Goal: Information Seeking & Learning: Understand process/instructions

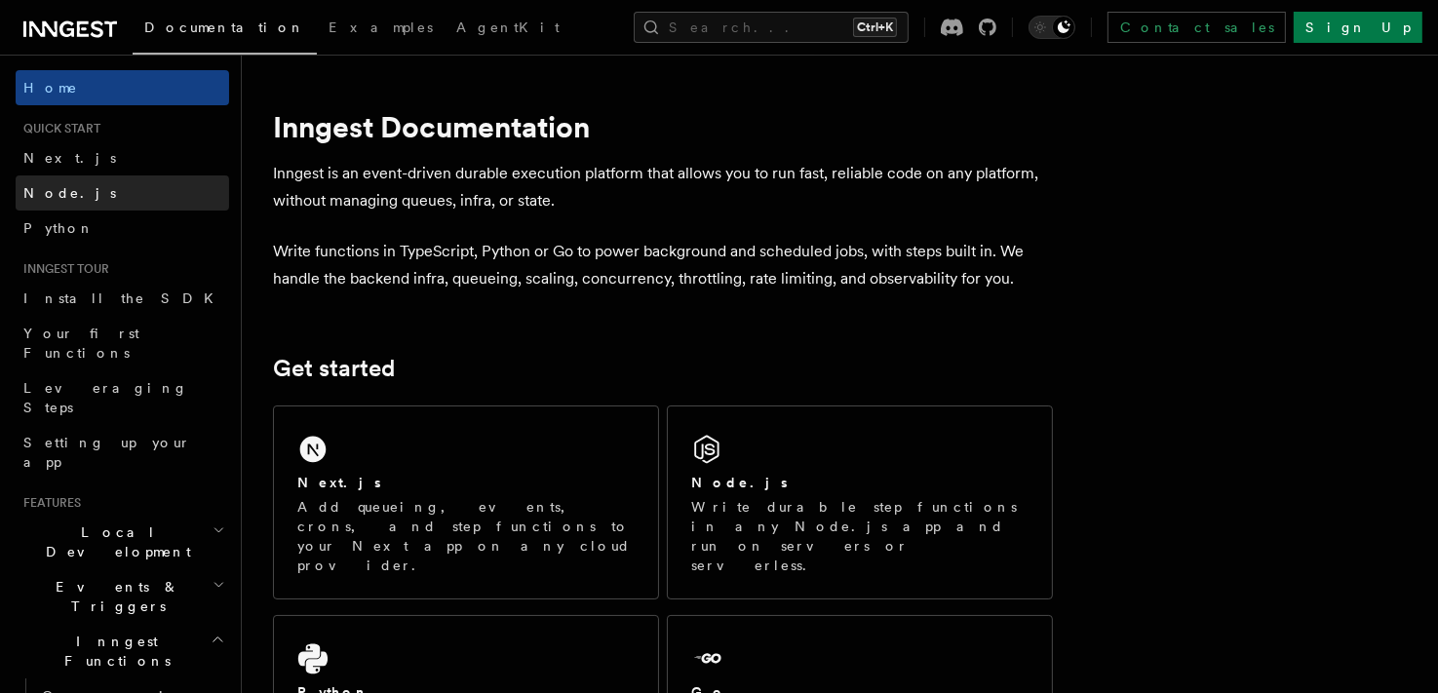
click at [59, 198] on span "Node.js" at bounding box center [69, 193] width 93 height 16
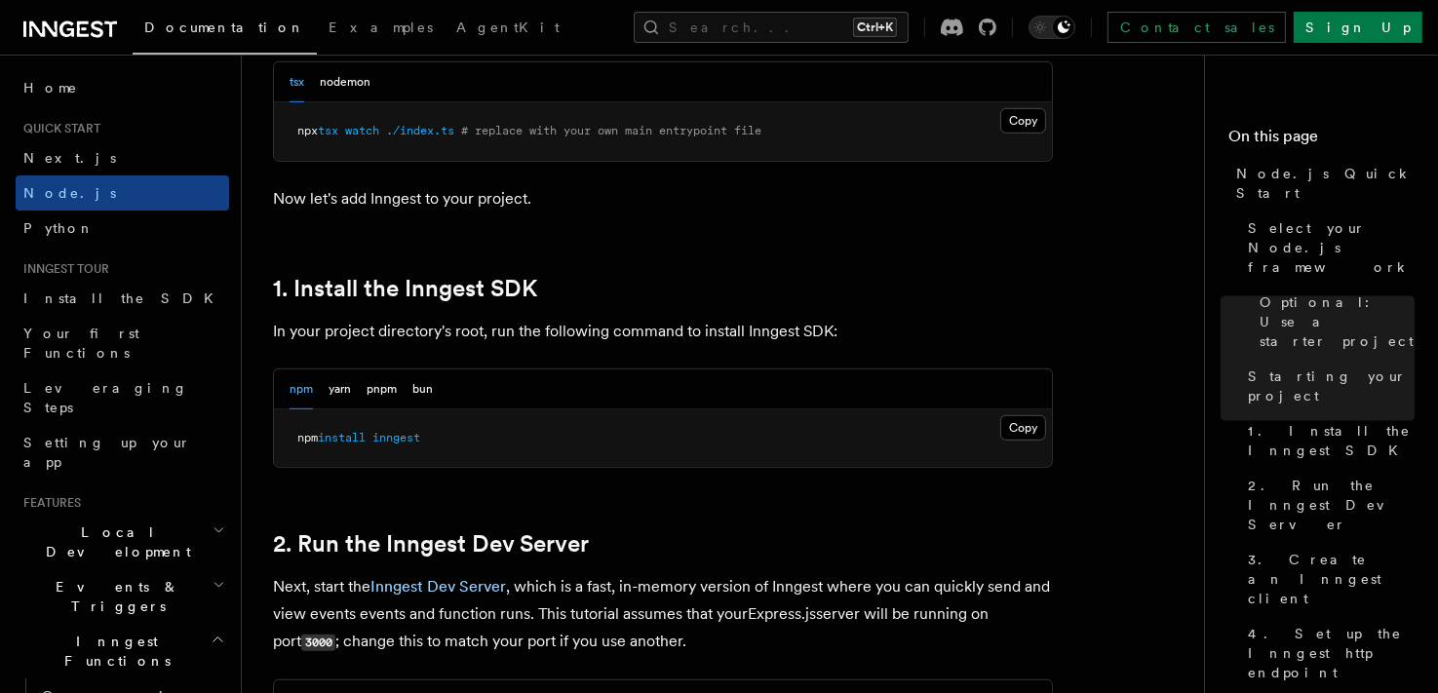
scroll to position [1073, 0]
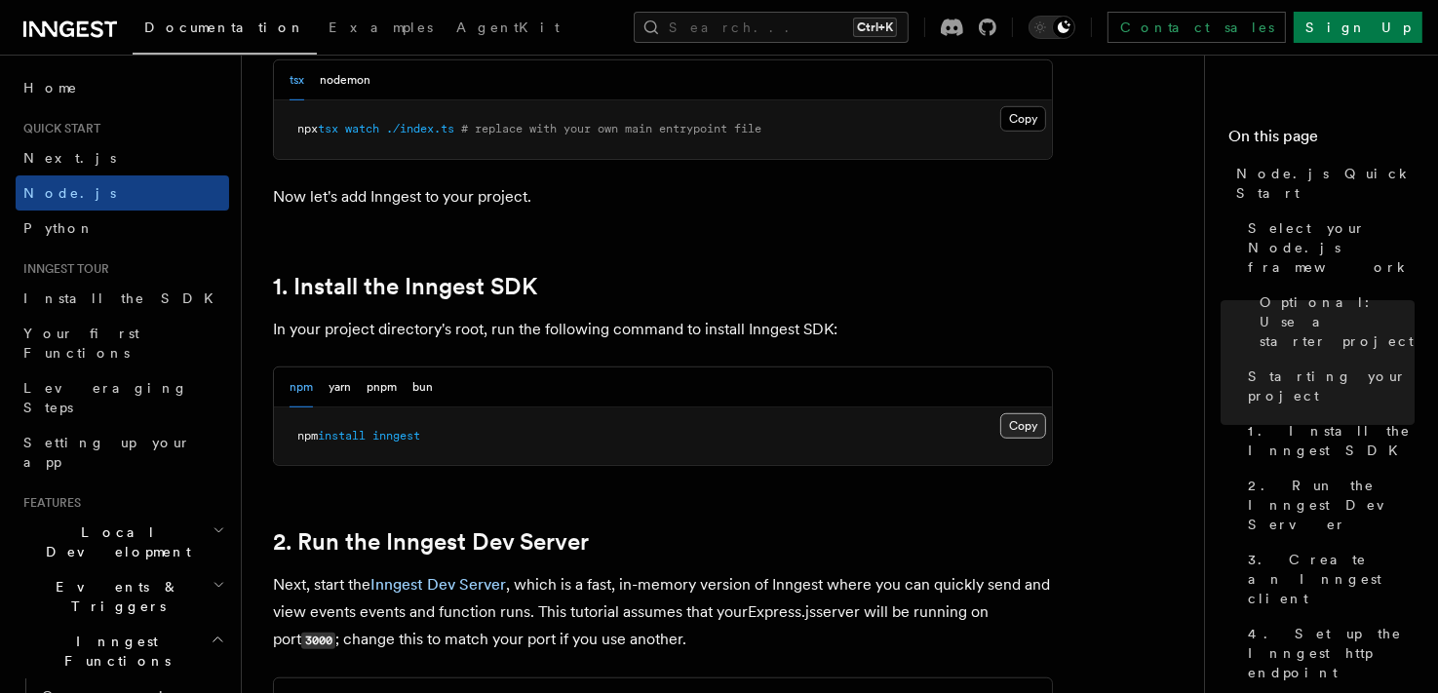
click at [1027, 423] on button "Copy Copied" at bounding box center [1024, 426] width 46 height 25
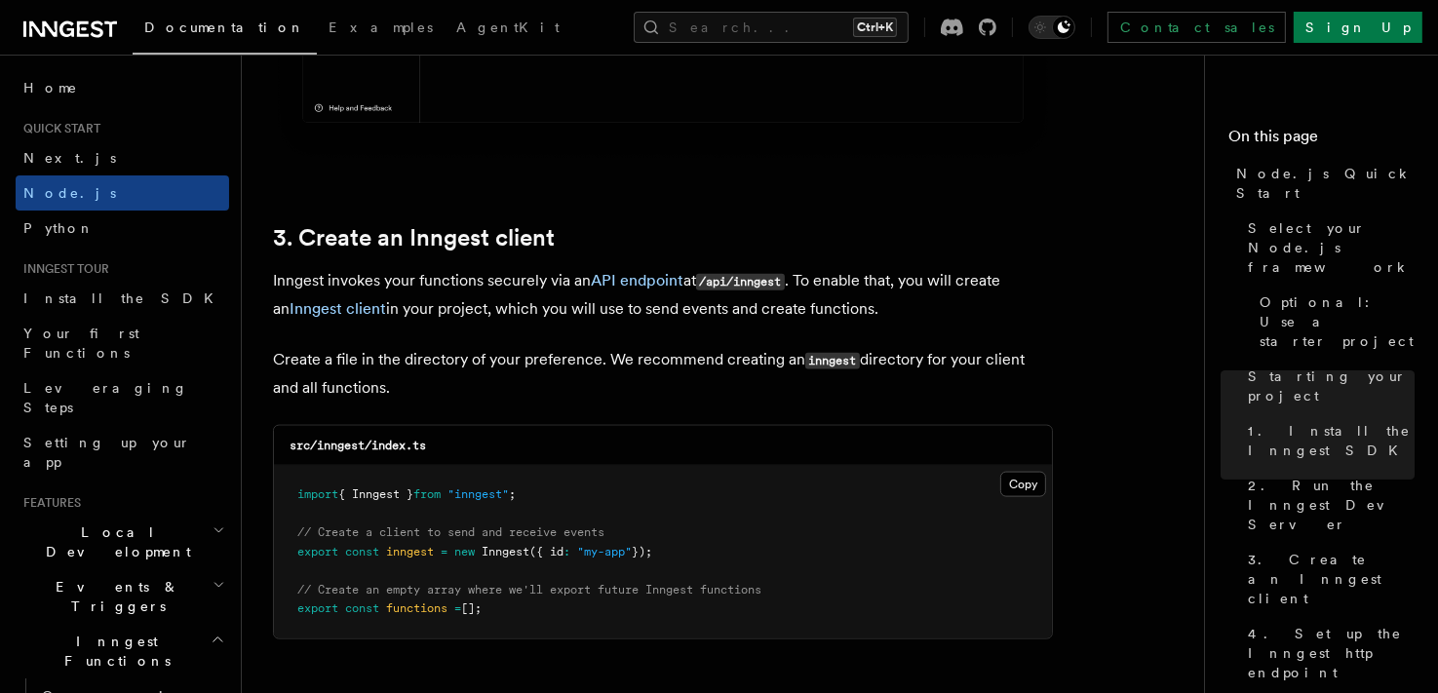
scroll to position [2341, 0]
click at [1009, 480] on button "Copy Copied" at bounding box center [1024, 483] width 46 height 25
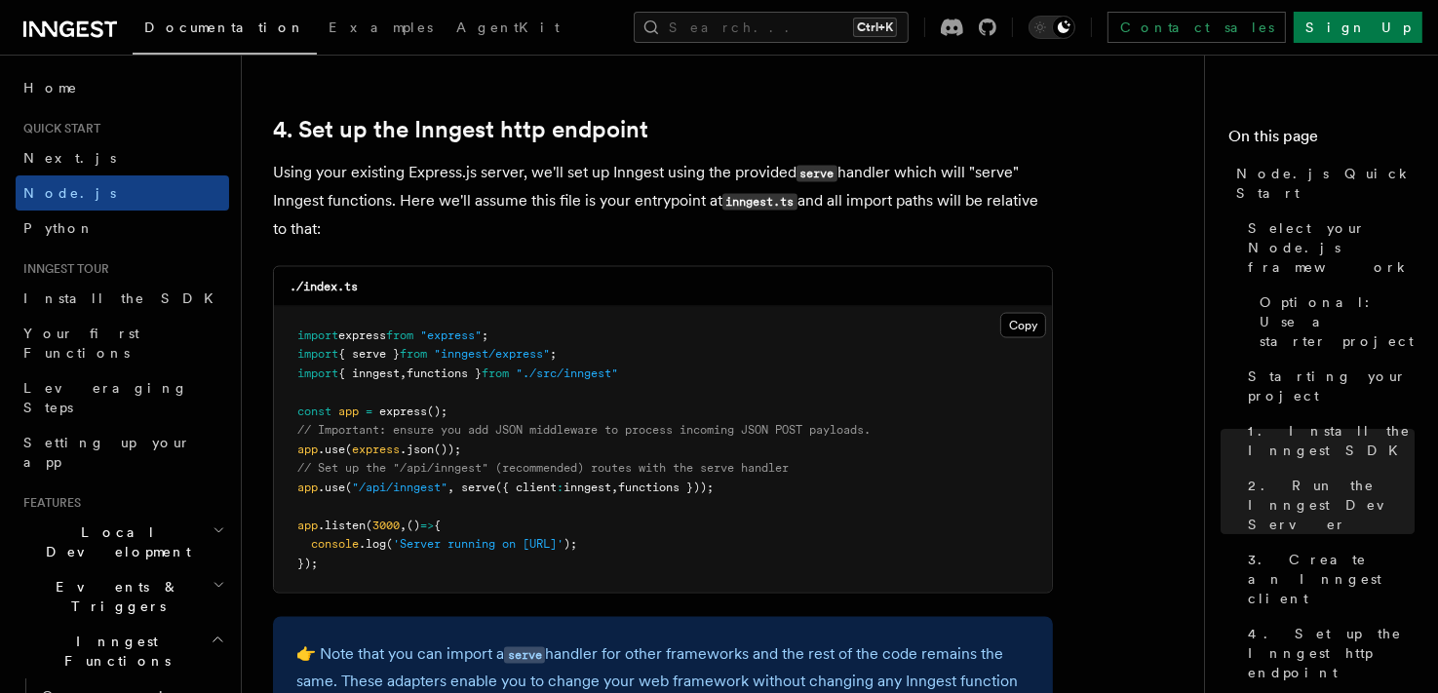
scroll to position [3121, 0]
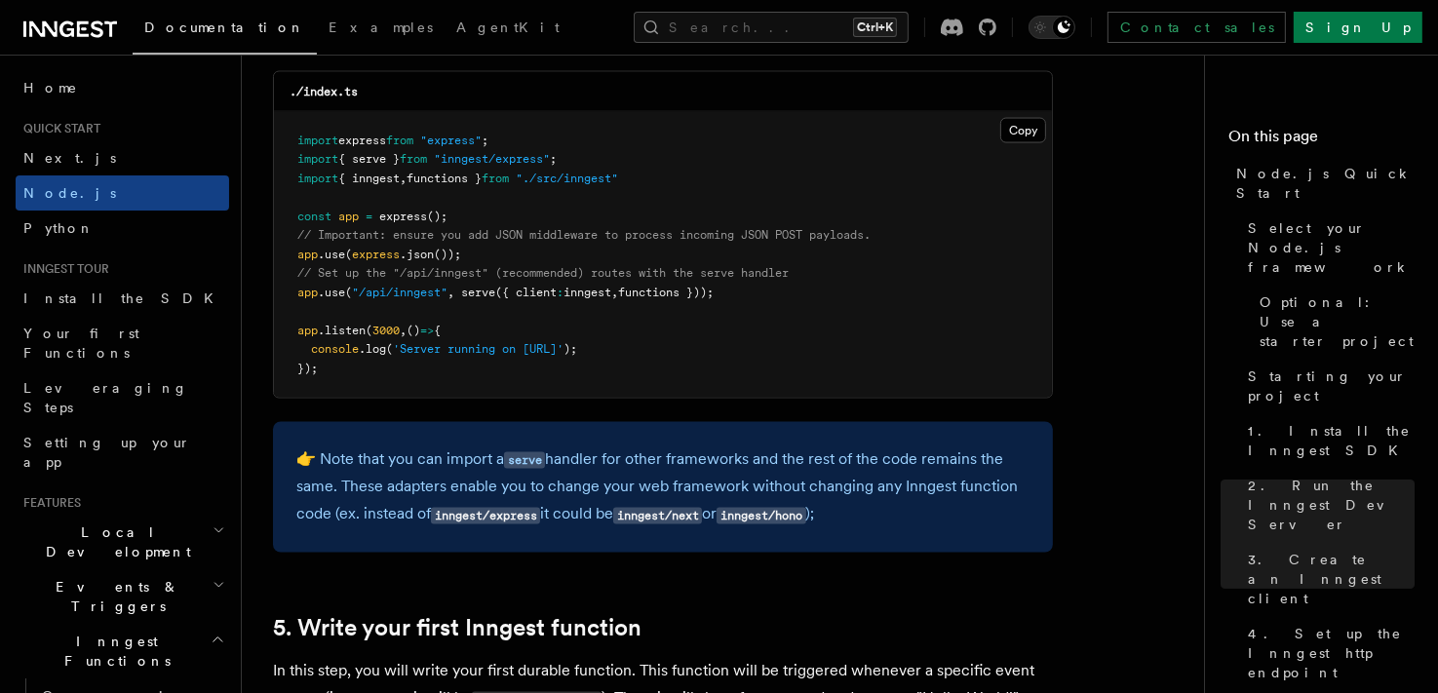
drag, startPoint x: 620, startPoint y: 291, endPoint x: 295, endPoint y: 269, distance: 326.4
click at [295, 269] on pre "import express from "express" ; import { serve } from "inngest/express" ; impor…" at bounding box center [663, 255] width 778 height 287
copy code "// Set up the "/api/inngest" (recommended) routes with the serve handler app .u…"
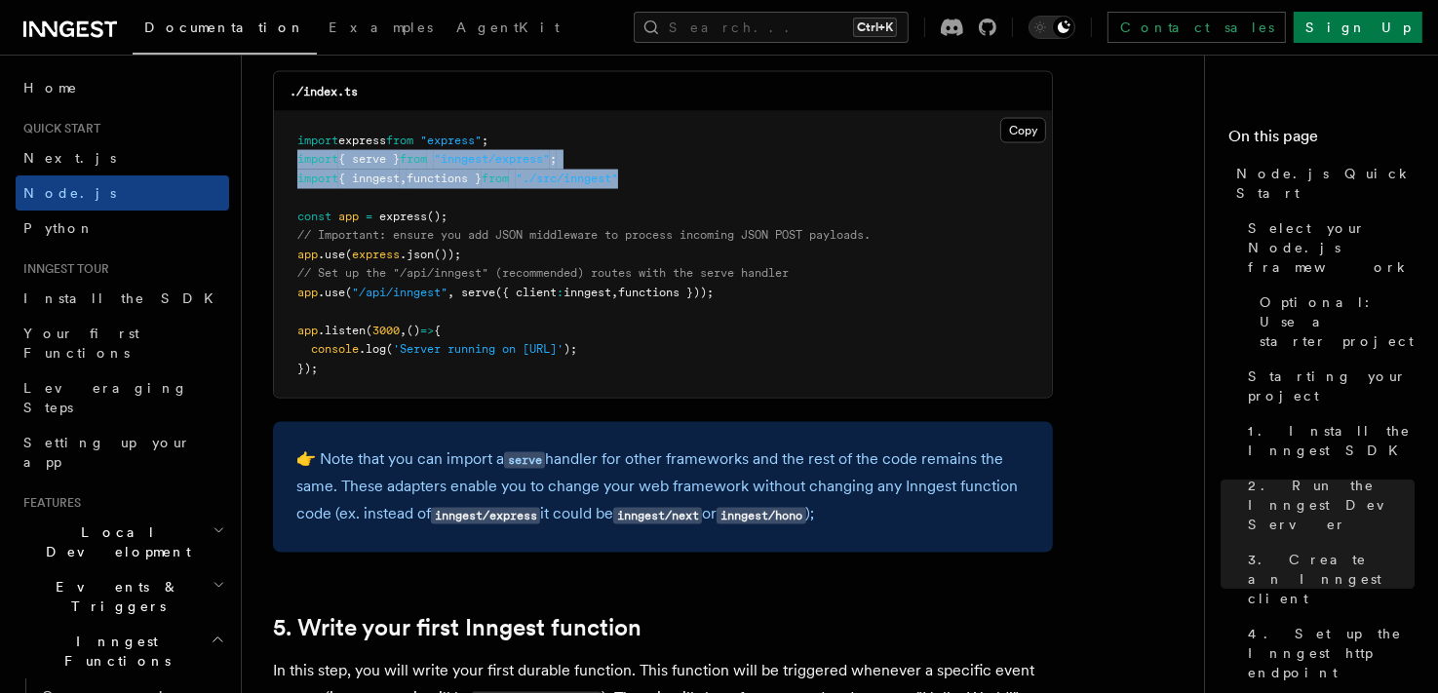
drag, startPoint x: 663, startPoint y: 184, endPoint x: 277, endPoint y: 166, distance: 386.6
click at [277, 166] on pre "import express from "express" ; import { serve } from "inngest/express" ; impor…" at bounding box center [663, 255] width 778 height 287
copy code "import { serve } from "inngest/express" ; import { inngest , functions } from "…"
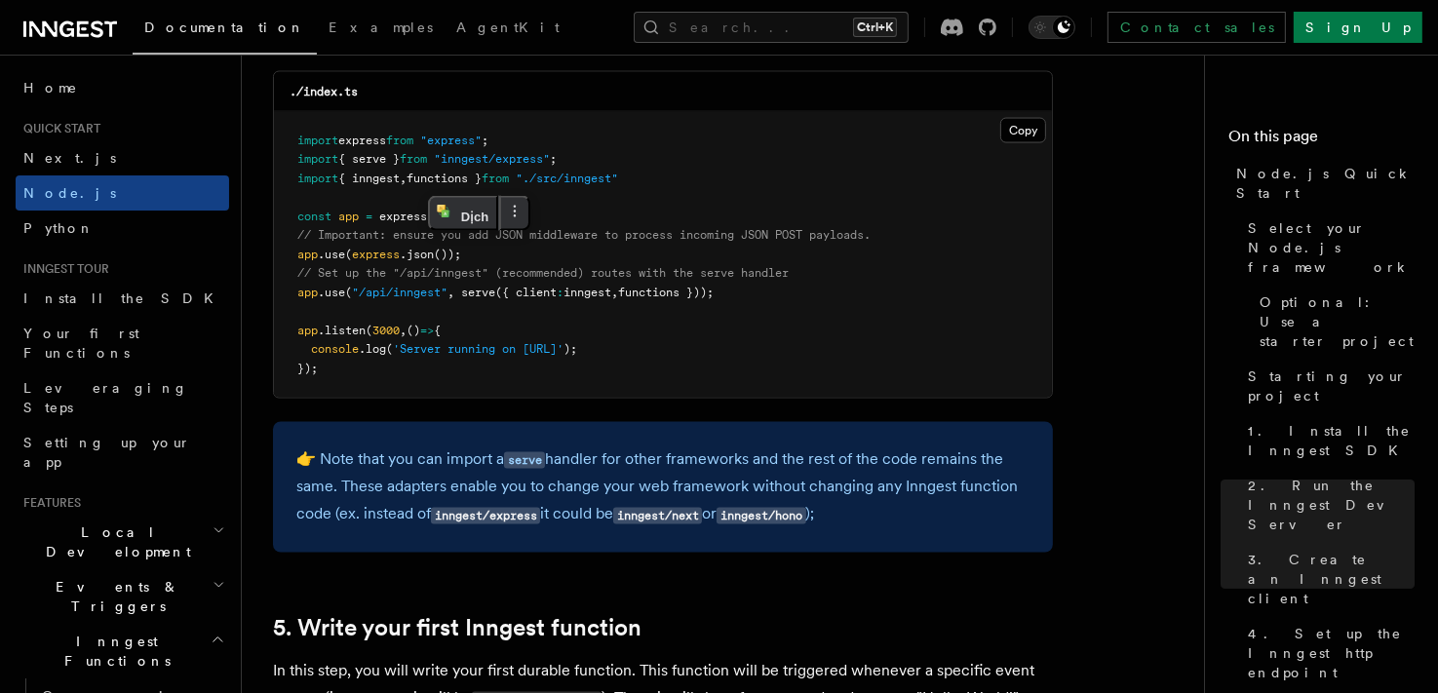
click at [658, 215] on pre "import express from "express" ; import { serve } from "inngest/express" ; impor…" at bounding box center [663, 255] width 778 height 287
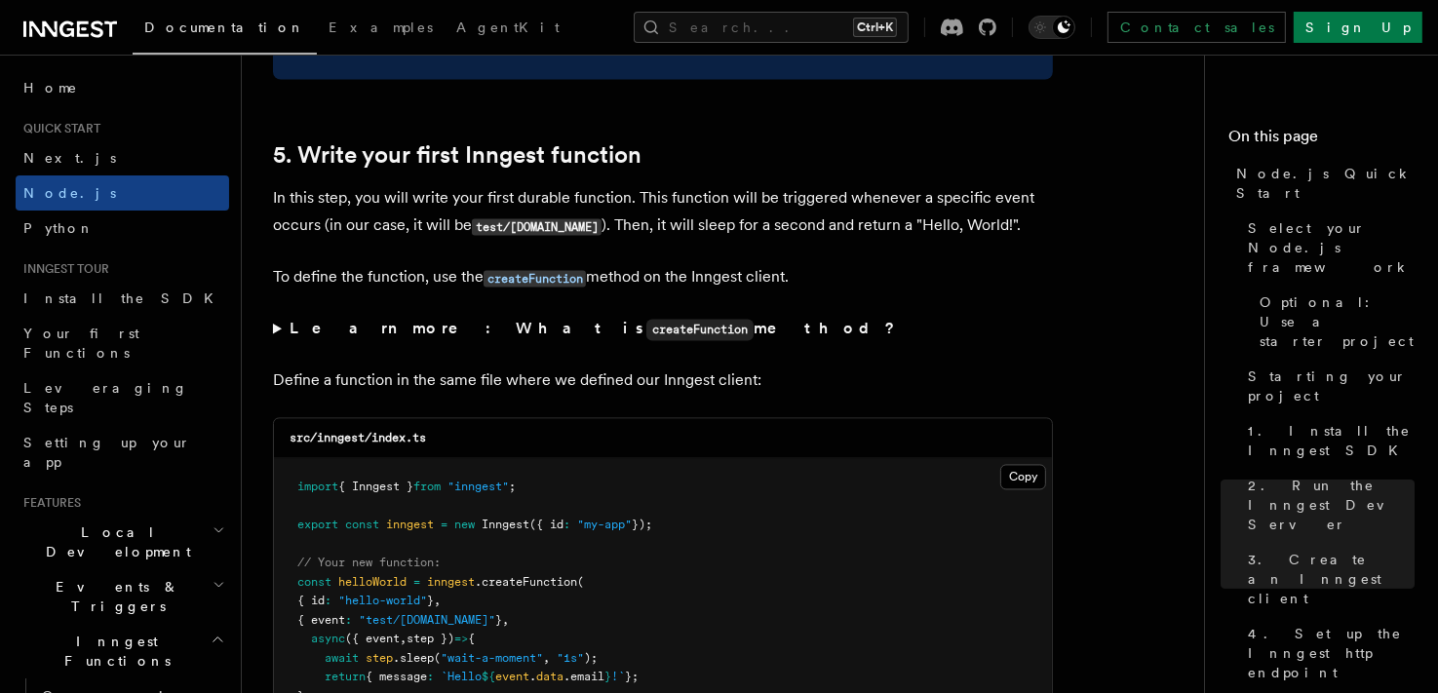
scroll to position [3803, 0]
